Goal: Task Accomplishment & Management: Contribute content

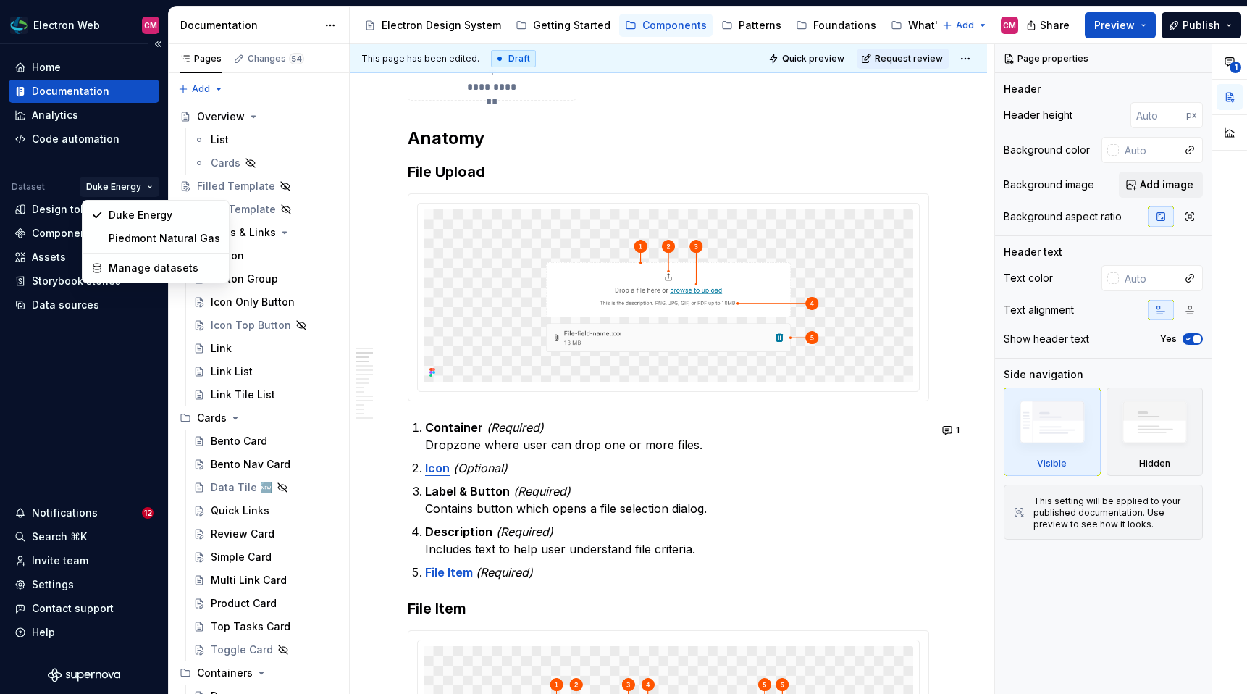
click at [133, 187] on html "Electron Web CM Home Documentation Analytics Code automation Dataset Duke Energ…" at bounding box center [623, 347] width 1247 height 694
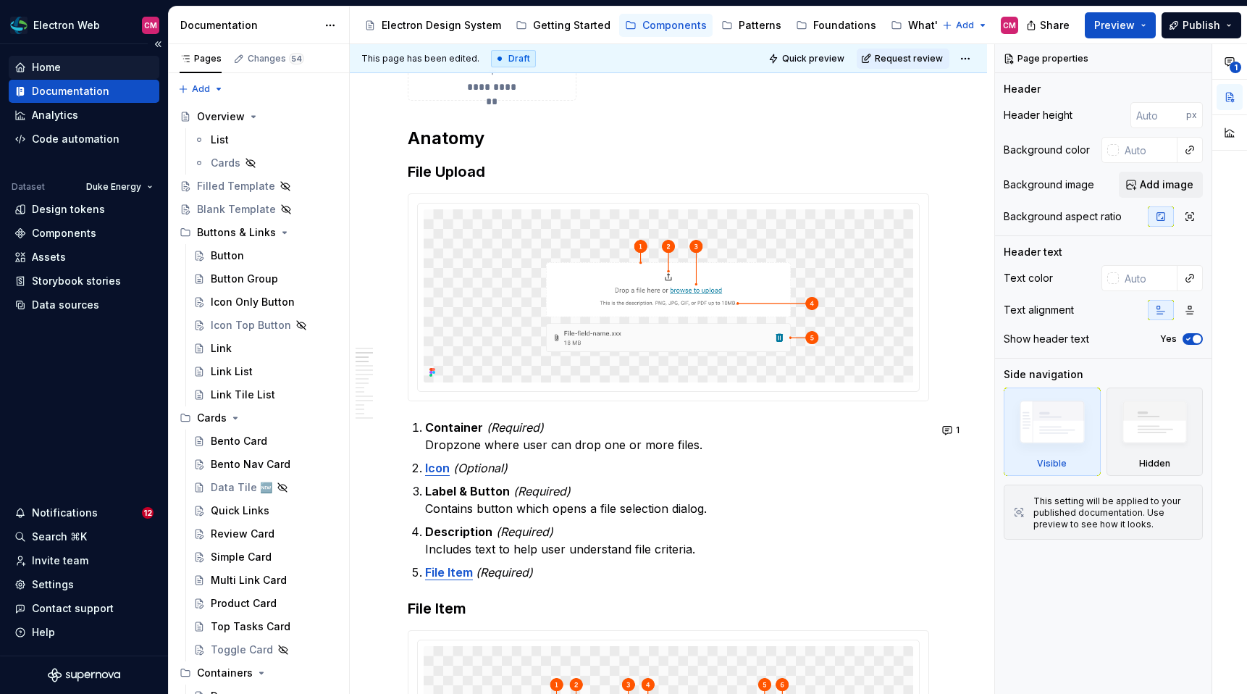
click at [100, 66] on div "Home" at bounding box center [83, 67] width 139 height 14
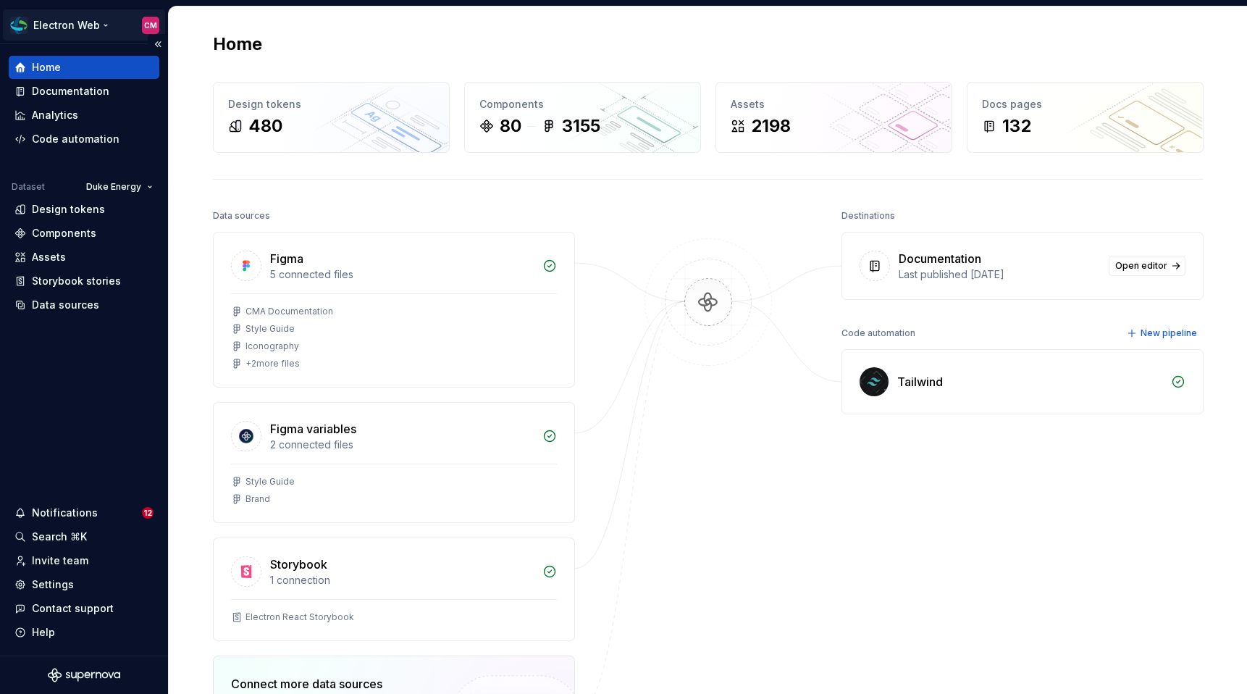
click at [94, 25] on html "Electron Web CM Home Documentation Analytics Code automation Dataset Duke Energ…" at bounding box center [623, 347] width 1247 height 694
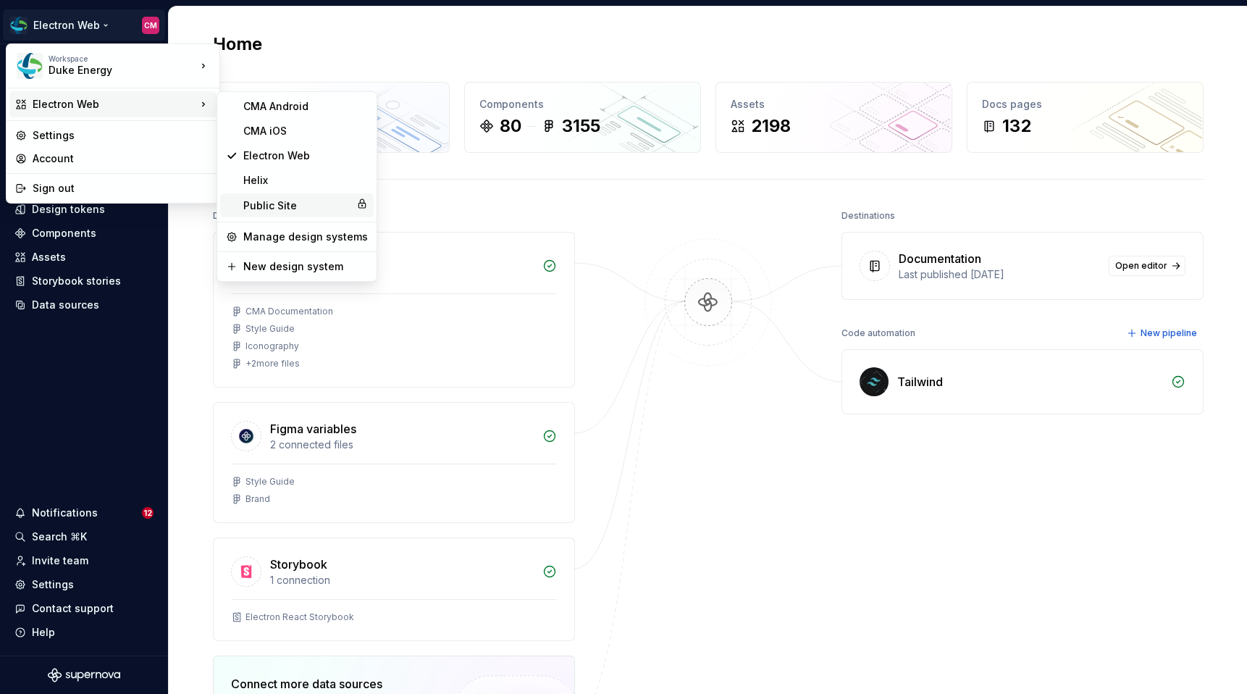
click at [286, 206] on div "Public Site" at bounding box center [296, 205] width 107 height 14
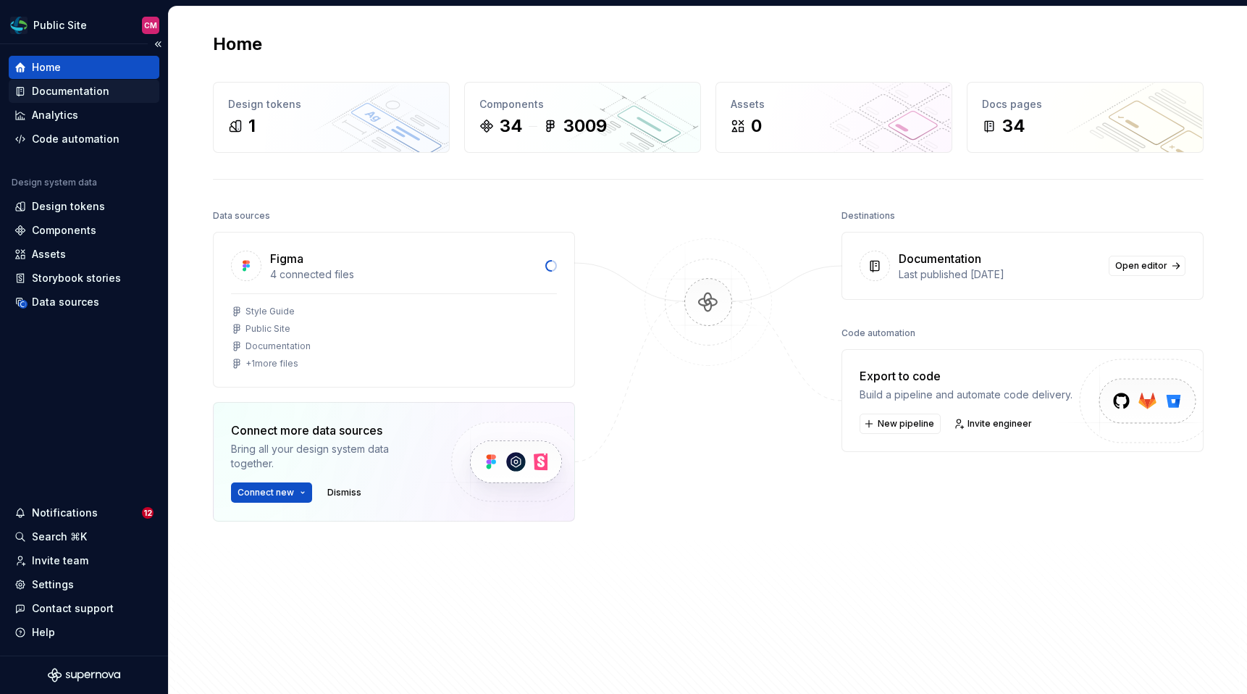
click at [79, 93] on div "Documentation" at bounding box center [71, 91] width 78 height 14
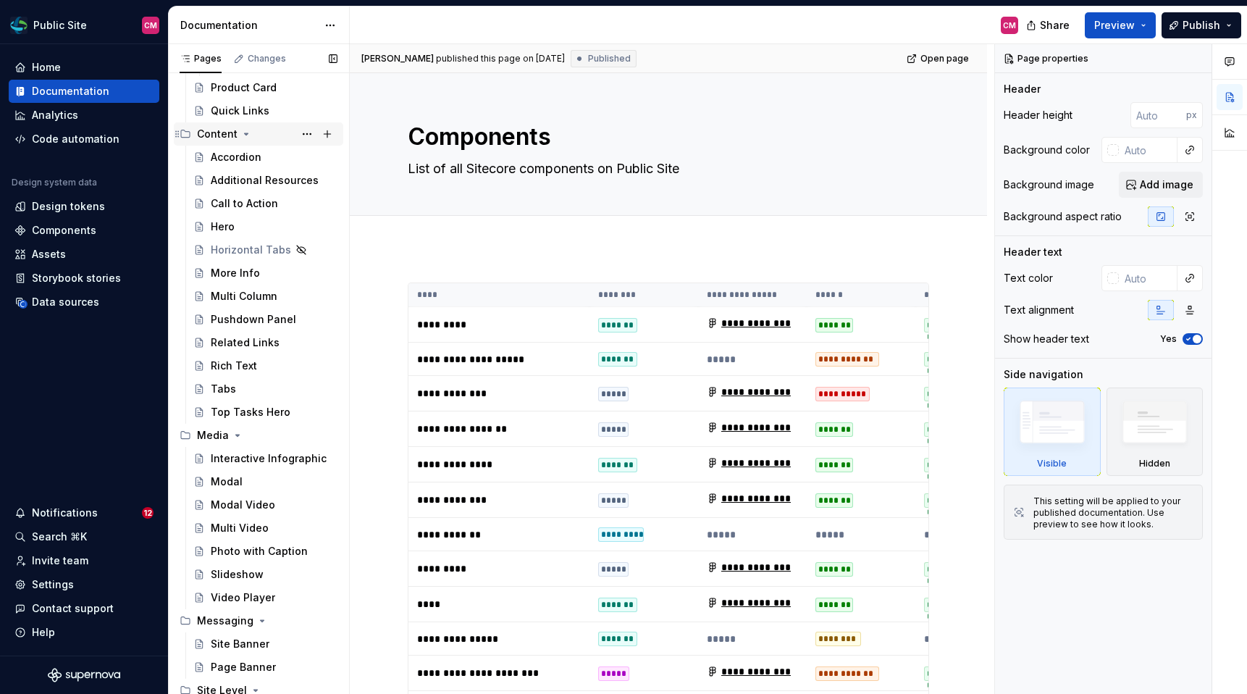
scroll to position [335, 0]
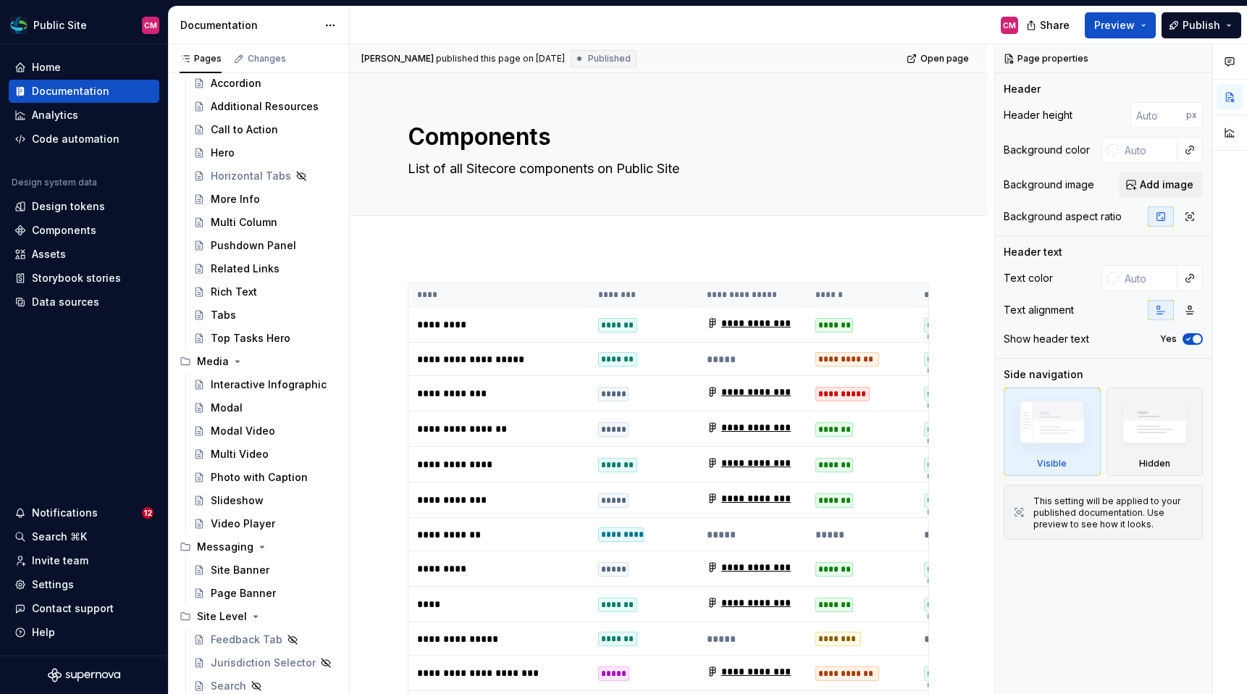
type textarea "*"
